Goal: Transaction & Acquisition: Purchase product/service

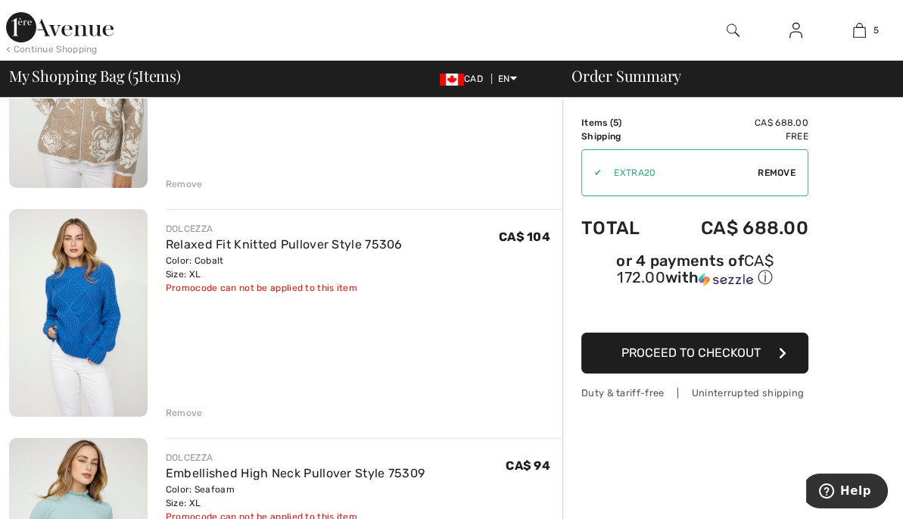
scroll to position [378, 0]
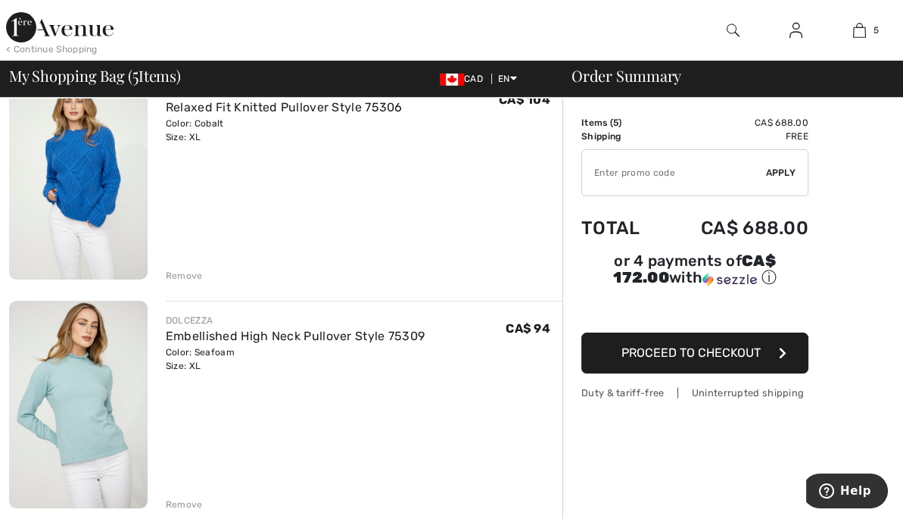
type input "EXTRA20"
type input "NEW15"
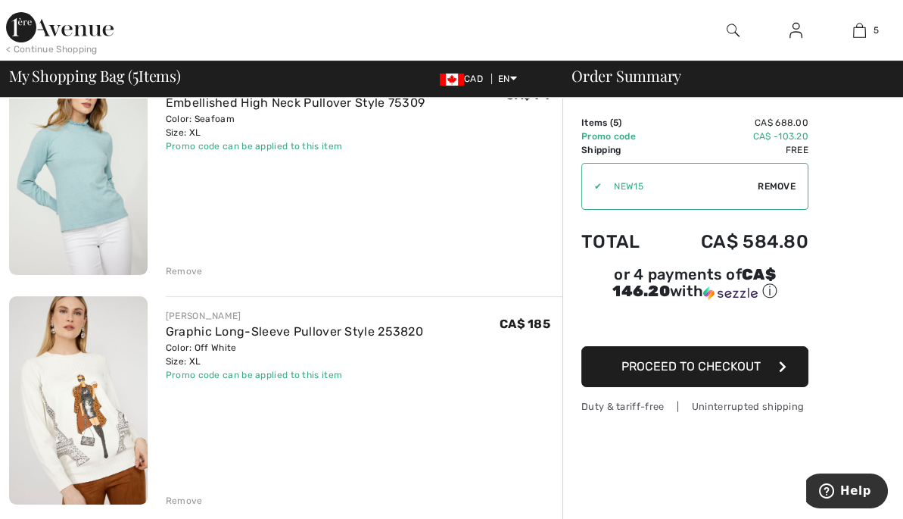
scroll to position [681, 0]
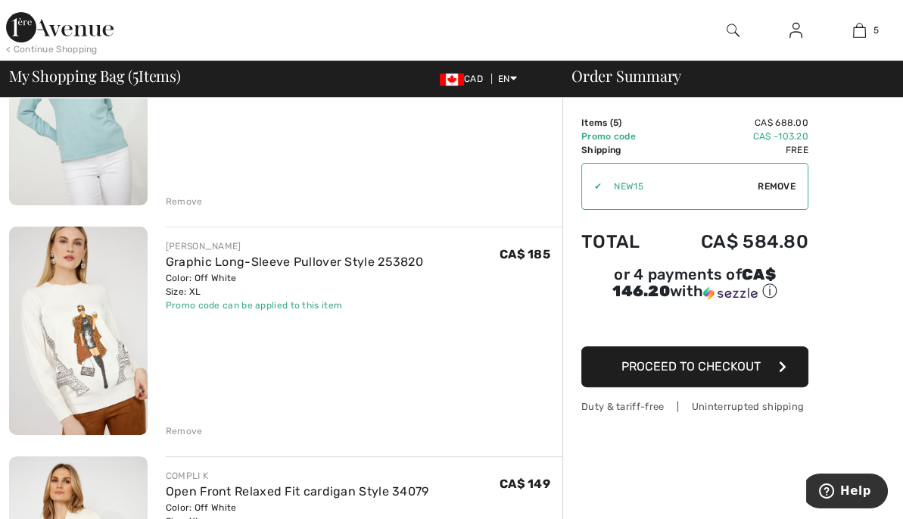
click at [715, 372] on button "Proceed to Checkout" at bounding box center [694, 366] width 227 height 41
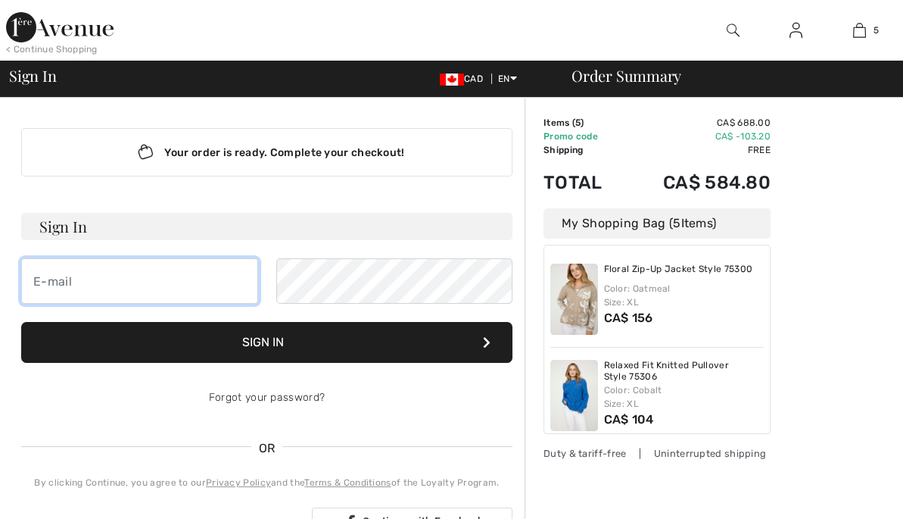
type input "[EMAIL_ADDRESS][DOMAIN_NAME]"
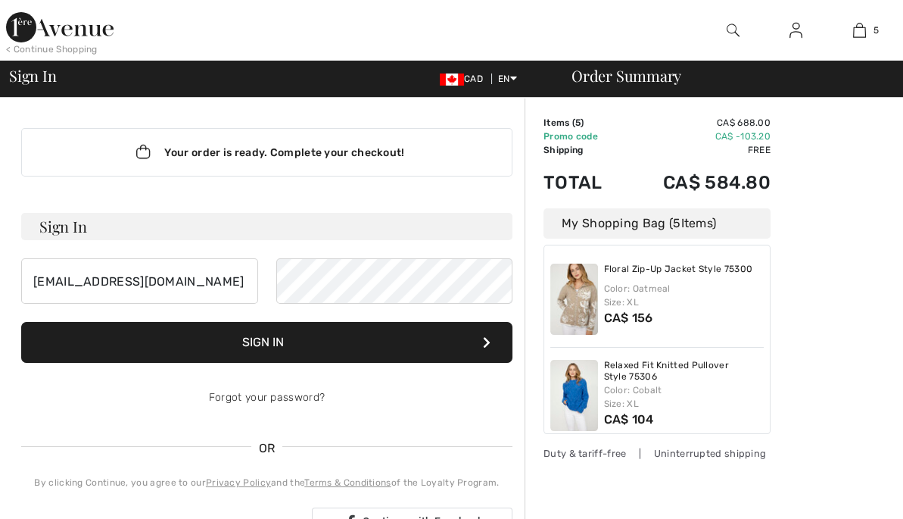
click at [293, 345] on button "Sign In" at bounding box center [266, 342] width 491 height 41
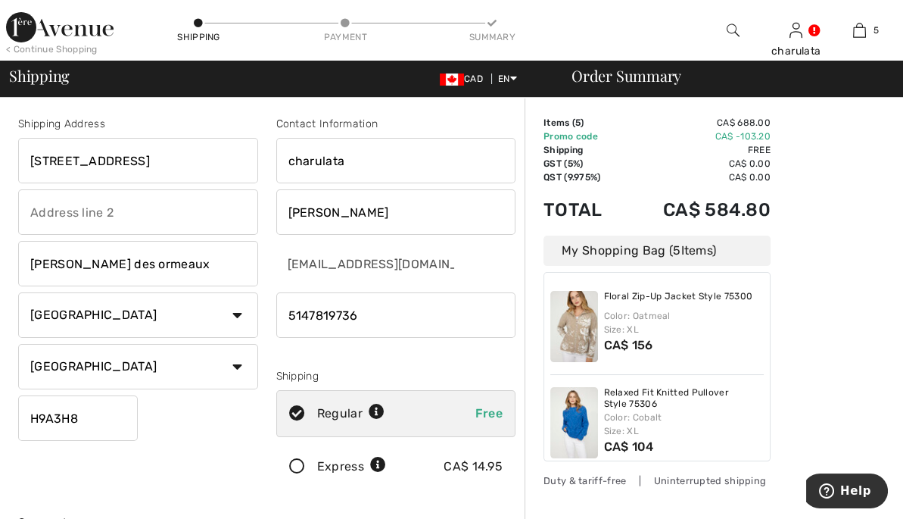
scroll to position [227, 0]
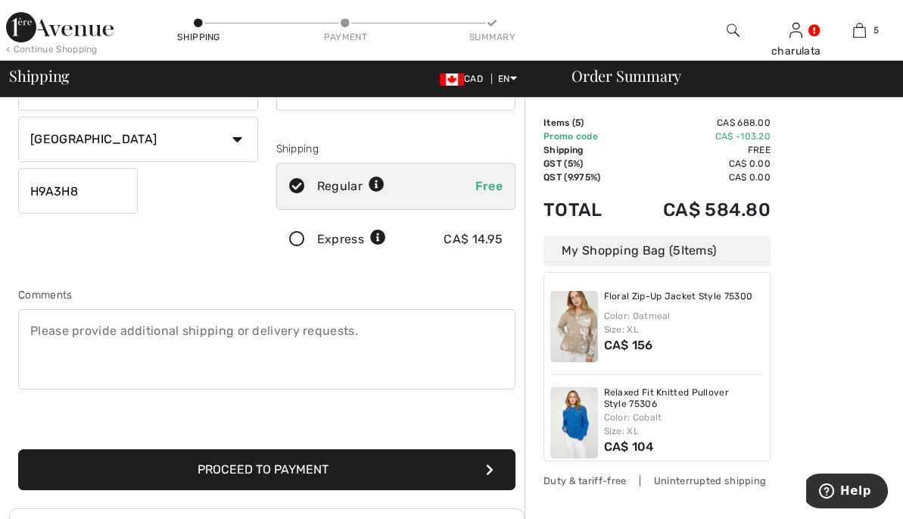
click at [285, 468] on button "Proceed to Payment" at bounding box center [266, 469] width 497 height 41
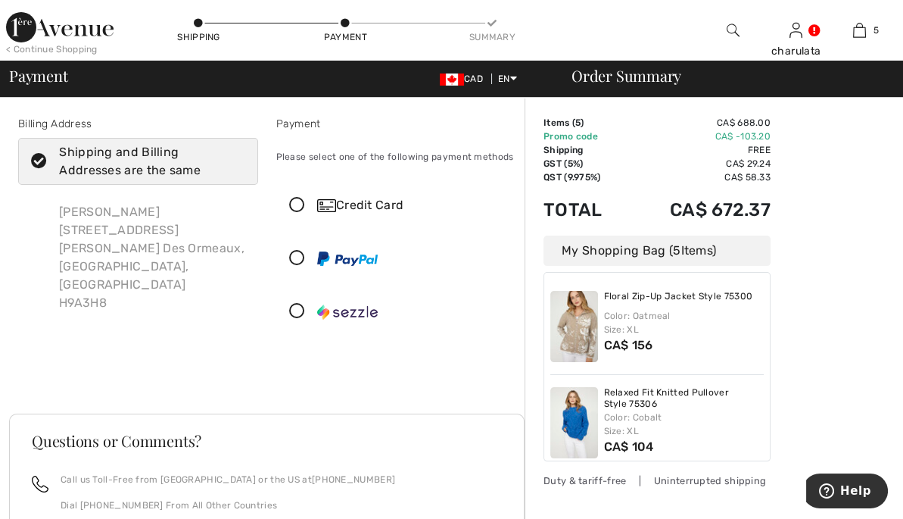
click at [297, 311] on icon at bounding box center [297, 312] width 40 height 16
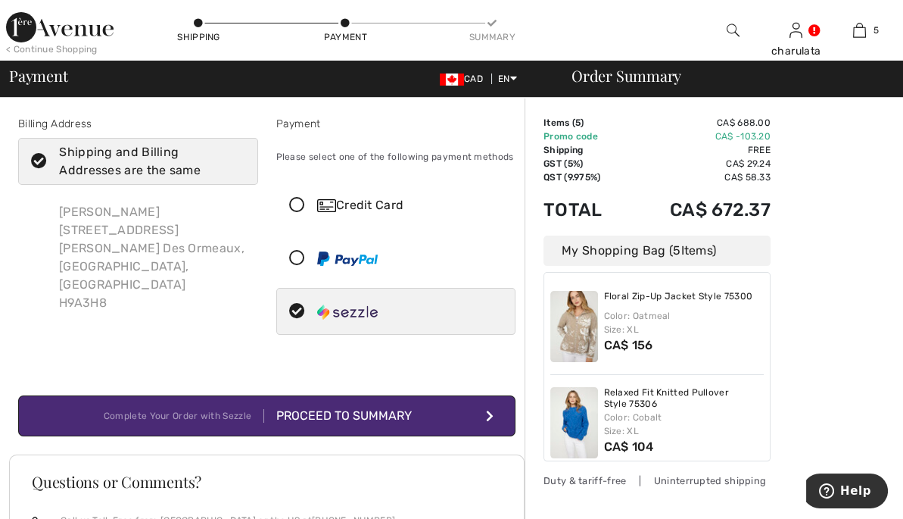
click at [402, 404] on button "Complete Your Order with Sezzle Proceed to Summary" at bounding box center [266, 415] width 497 height 41
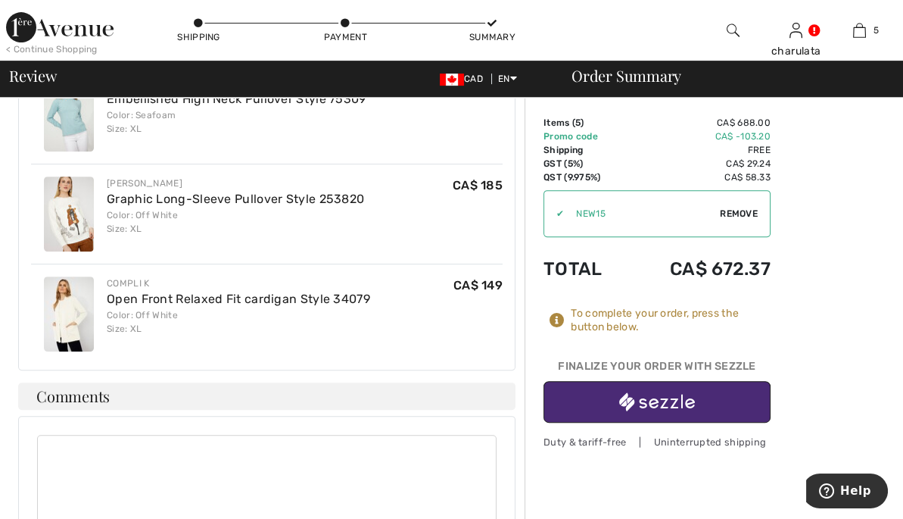
scroll to position [970, 0]
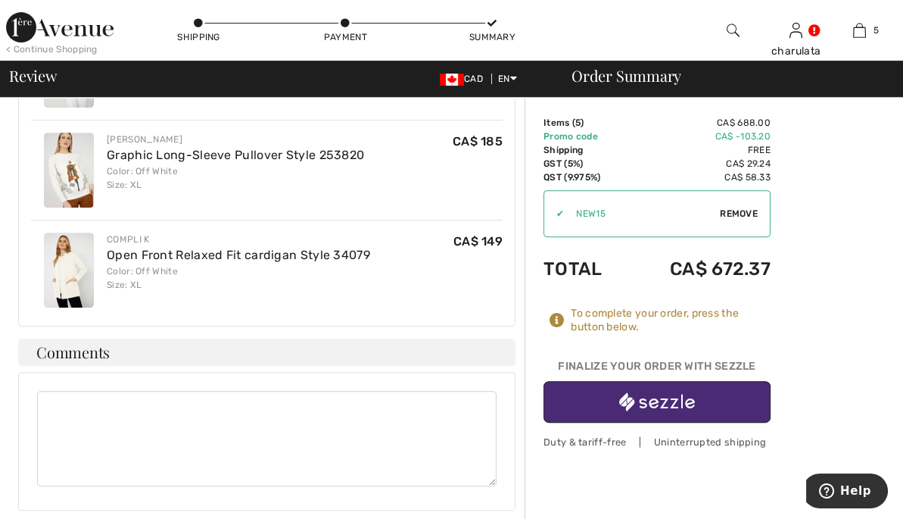
click at [657, 399] on img "button" at bounding box center [657, 401] width 76 height 19
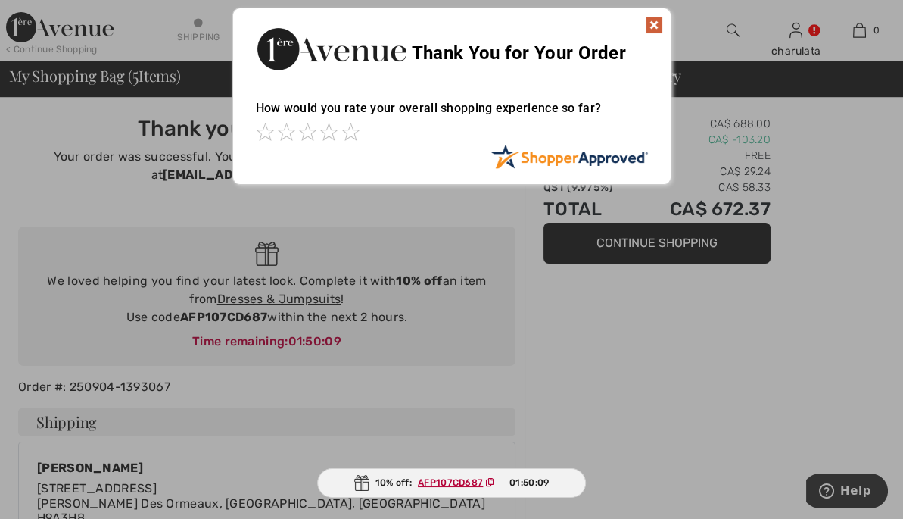
click at [651, 30] on img at bounding box center [654, 25] width 18 height 18
